Goal: Information Seeking & Learning: Find specific fact

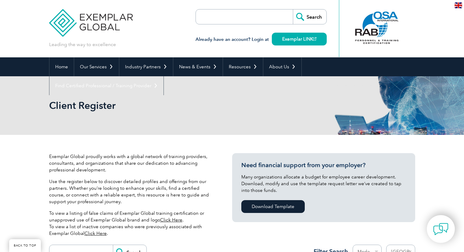
select select "[GEOGRAPHIC_DATA]"
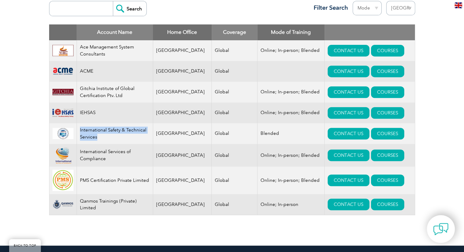
drag, startPoint x: 104, startPoint y: 138, endPoint x: 81, endPoint y: 128, distance: 25.6
click at [81, 128] on td "International Safety & Technical Services" at bounding box center [115, 133] width 76 height 21
copy td "International Safety & Technical Services"
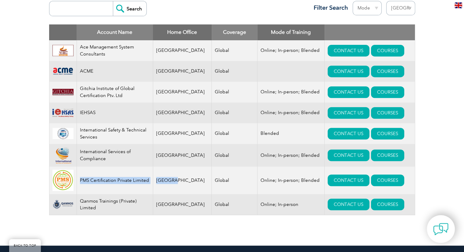
drag, startPoint x: 81, startPoint y: 183, endPoint x: 171, endPoint y: 182, distance: 89.4
click at [171, 182] on tr "PMS Certification Private Limited [GEOGRAPHIC_DATA] Global Online; In-person; B…" at bounding box center [232, 180] width 366 height 27
click at [150, 182] on td "PMS Certification Private Limited" at bounding box center [115, 180] width 76 height 27
drag, startPoint x: 149, startPoint y: 180, endPoint x: 80, endPoint y: 183, distance: 69.0
click at [80, 183] on td "PMS Certification Private Limited" at bounding box center [115, 180] width 76 height 27
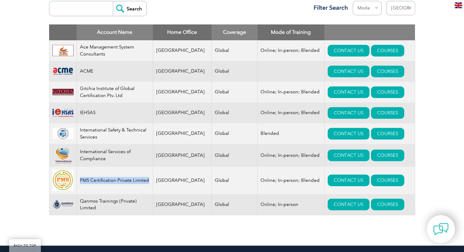
copy td "PMS Certification Private Limited"
drag, startPoint x: 110, startPoint y: 159, endPoint x: 81, endPoint y: 150, distance: 30.7
click at [81, 150] on td "International Services of Compliance" at bounding box center [115, 155] width 76 height 23
drag, startPoint x: 126, startPoint y: 91, endPoint x: 75, endPoint y: 82, distance: 51.5
click at [75, 82] on tr "Gitchia Institute of Global Certification Ptv. Ltd [GEOGRAPHIC_DATA] Global Onl…" at bounding box center [232, 92] width 366 height 21
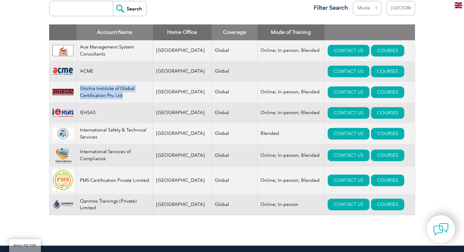
drag, startPoint x: 130, startPoint y: 96, endPoint x: 79, endPoint y: 86, distance: 51.7
click at [79, 86] on td "Gitchia Institute of Global Certification Ptv. Ltd" at bounding box center [115, 92] width 76 height 21
copy td "Gitchia Institute of Global Certification Ptv. Ltd"
click at [101, 50] on td "Ace Management System Consultants" at bounding box center [115, 50] width 76 height 21
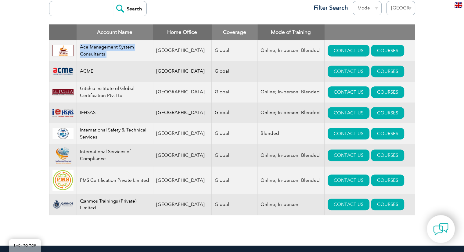
click at [101, 50] on td "Ace Management System Consultants" at bounding box center [115, 50] width 76 height 21
copy tr "Ace Management System Consultants"
